Goal: Find specific page/section: Find specific page/section

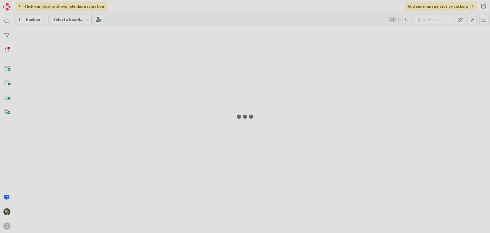
type input "ritz"
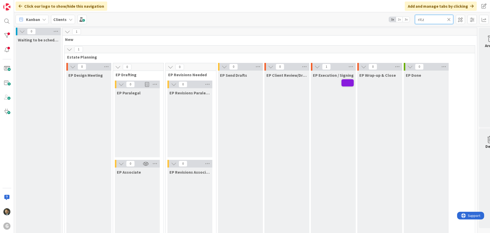
drag, startPoint x: 423, startPoint y: 20, endPoint x: 411, endPoint y: 21, distance: 12.5
click at [411, 21] on div "Kanban Clients 1x 2x 3x ritz" at bounding box center [252, 19] width 476 height 14
click at [450, 20] on icon at bounding box center [450, 19] width 4 height 5
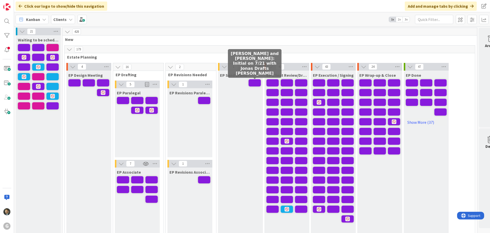
click at [254, 83] on span at bounding box center [255, 82] width 12 height 7
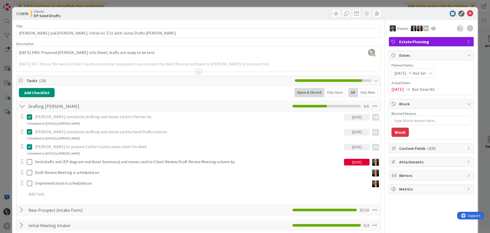
type textarea "x"
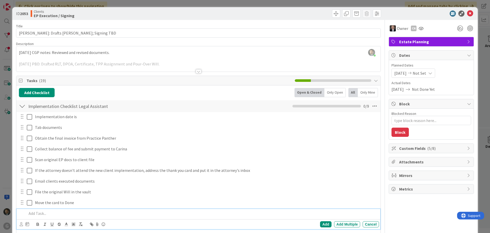
click at [382, 1] on div "ID 2053 Clients EP Execution / Signing Move Move Title 49 / 128 [PERSON_NAME]: …" at bounding box center [245, 116] width 490 height 233
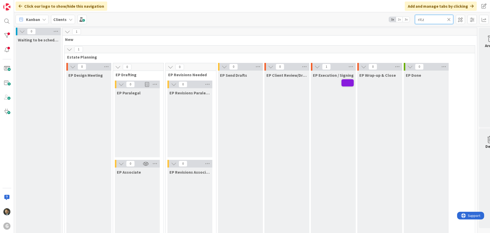
drag, startPoint x: 429, startPoint y: 18, endPoint x: 393, endPoint y: 21, distance: 36.7
click at [395, 22] on div "Kanban Clients 1x 2x 3x ritz" at bounding box center [252, 19] width 476 height 14
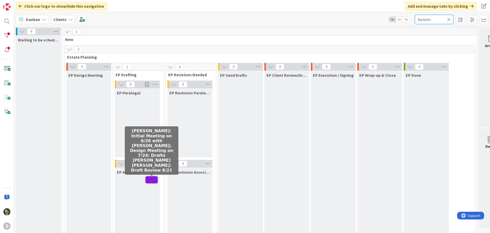
type input "bonom"
click at [150, 181] on span at bounding box center [152, 179] width 12 height 7
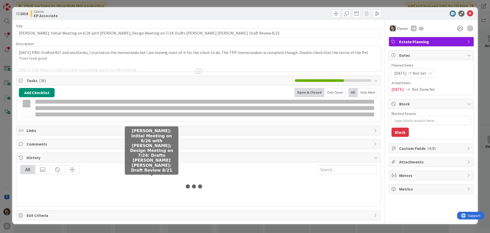
type textarea "x"
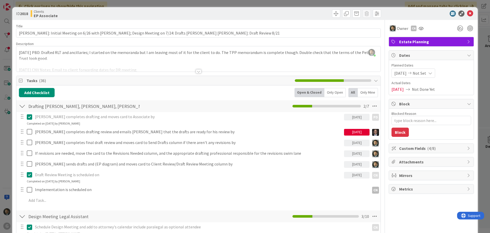
click at [213, 3] on div "ID 2018 Clients EP Associate Title 116 / 128 [PERSON_NAME]: Initial Meeting on …" at bounding box center [245, 116] width 490 height 233
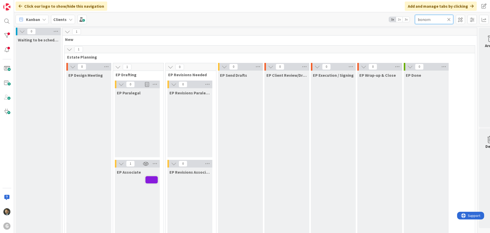
drag, startPoint x: 434, startPoint y: 20, endPoint x: 408, endPoint y: 19, distance: 25.8
click at [408, 19] on div "Kanban Clients 1x 2x 3x bonom" at bounding box center [252, 19] width 476 height 14
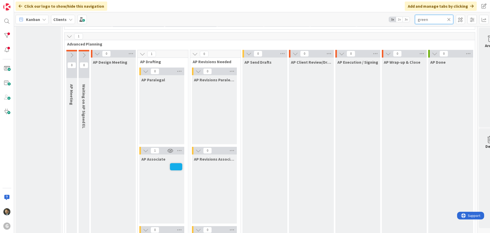
scroll to position [383, 0]
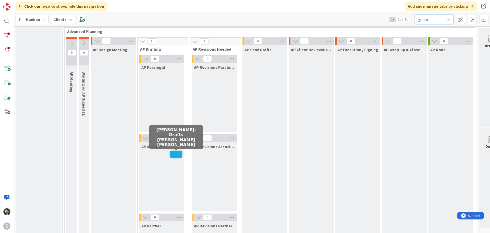
type input "green"
click at [173, 156] on span at bounding box center [176, 153] width 12 height 7
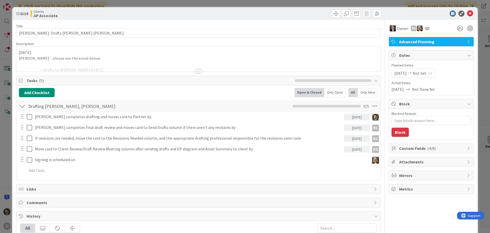
click at [196, 71] on div at bounding box center [199, 71] width 6 height 4
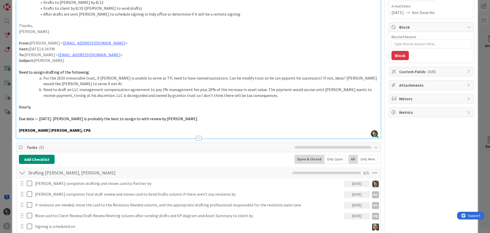
scroll to position [51, 0]
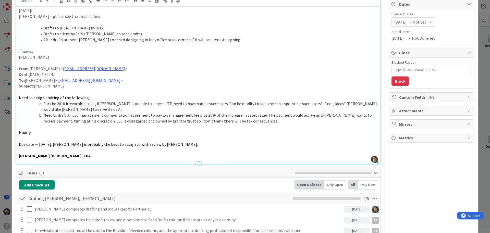
type textarea "x"
